Goal: Navigation & Orientation: Find specific page/section

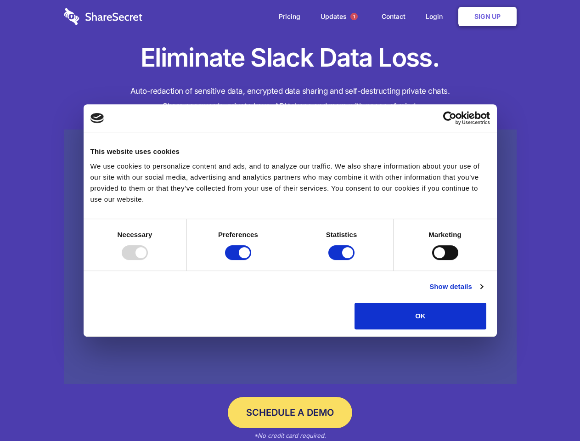
click at [148, 260] on div at bounding box center [135, 252] width 26 height 15
click at [251, 260] on input "Preferences" at bounding box center [238, 252] width 26 height 15
checkbox input "false"
click at [342, 260] on input "Statistics" at bounding box center [341, 252] width 26 height 15
checkbox input "false"
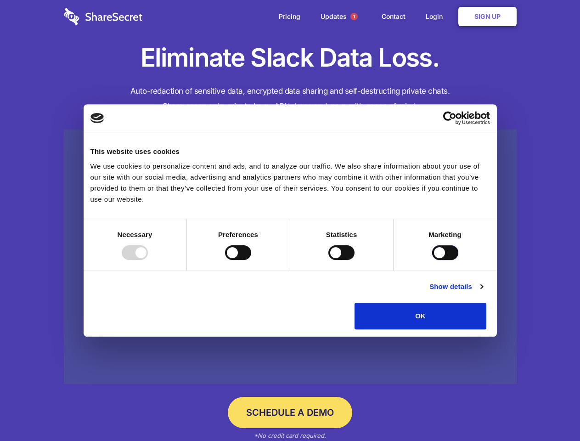
click at [432, 260] on input "Marketing" at bounding box center [445, 252] width 26 height 15
checkbox input "true"
click at [482, 292] on link "Show details" at bounding box center [455, 286] width 53 height 11
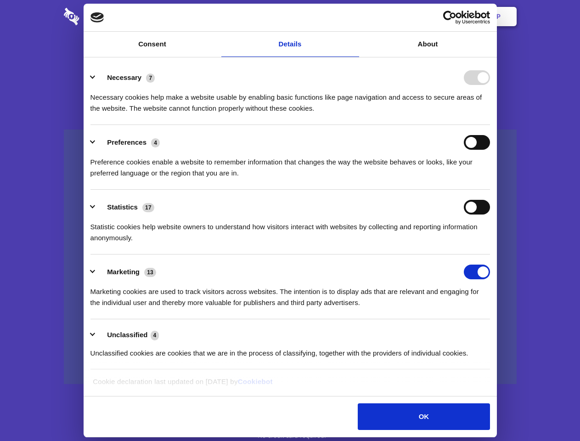
click at [490, 125] on li "Necessary 7 Necessary cookies help make a website usable by enabling basic func…" at bounding box center [289, 92] width 399 height 65
click at [353, 17] on span "1" at bounding box center [353, 16] width 7 height 7
